Goal: Task Accomplishment & Management: Manage account settings

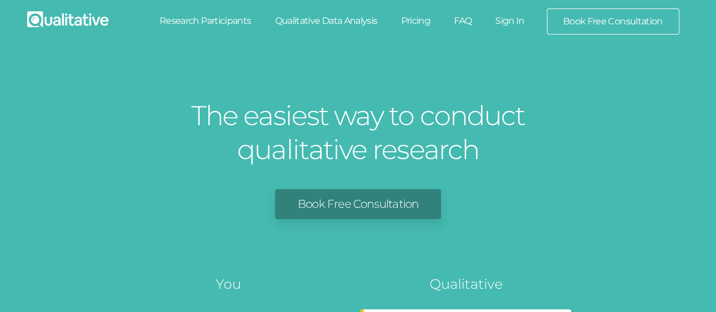
click at [506, 21] on link "Sign In" at bounding box center [509, 20] width 53 height 25
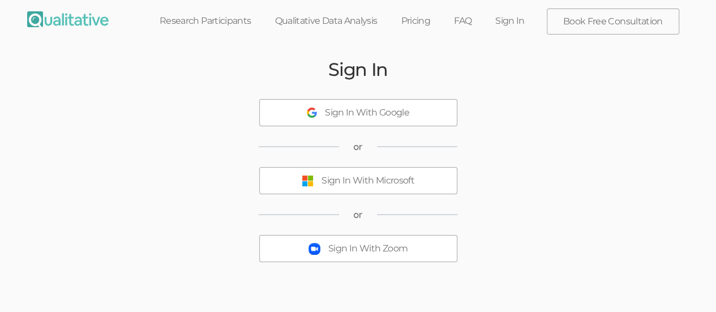
click at [358, 185] on div "Sign In With Microsoft" at bounding box center [367, 180] width 93 height 13
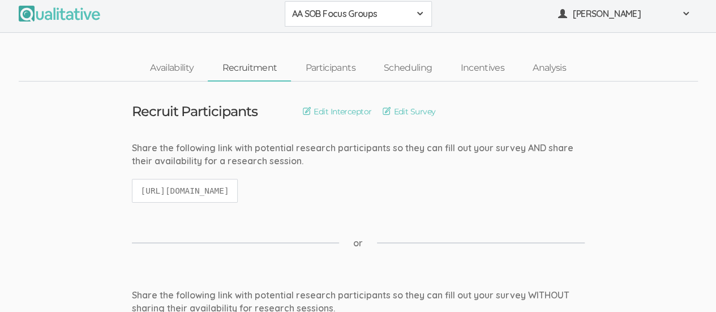
scroll to position [7, 0]
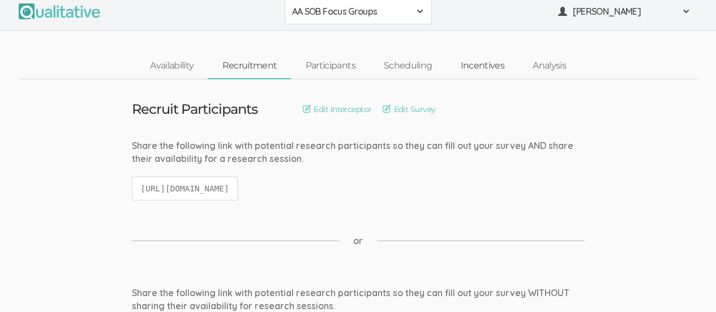
click at [483, 63] on link "Incentives" at bounding box center [482, 66] width 72 height 24
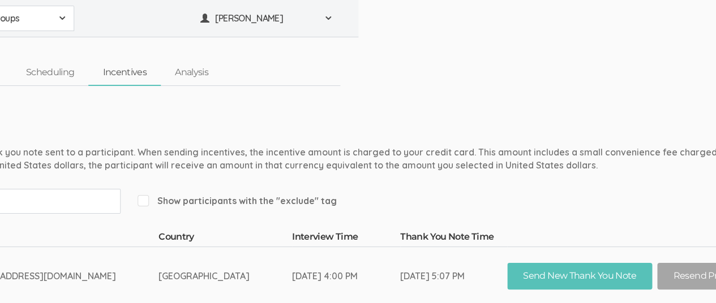
scroll to position [0, 356]
